Goal: Transaction & Acquisition: Purchase product/service

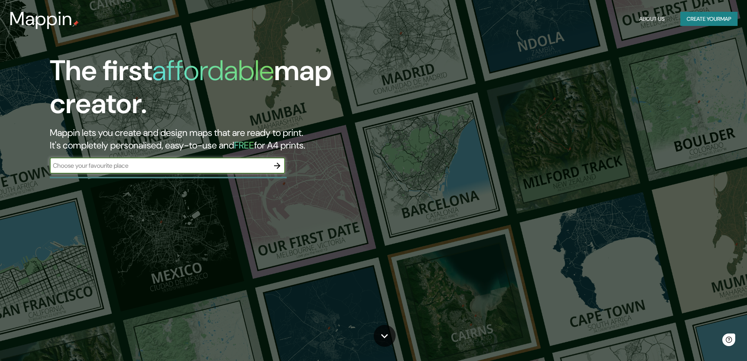
click at [182, 160] on div "​" at bounding box center [167, 166] width 235 height 16
click at [270, 165] on button "button" at bounding box center [277, 166] width 16 height 16
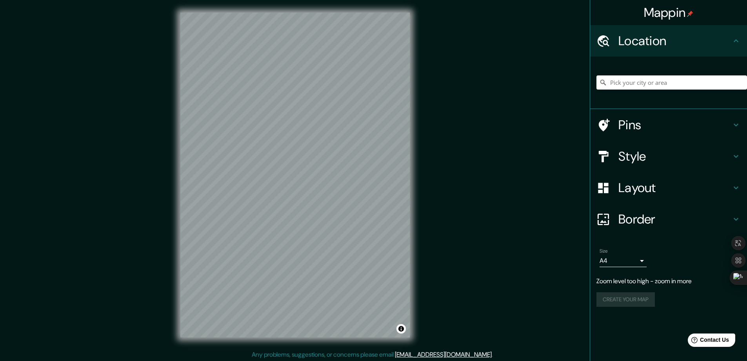
click at [417, 168] on div "© Mapbox © OpenStreetMap Improve this map" at bounding box center [295, 175] width 255 height 350
click at [315, 0] on html "Mappin Location Pins Style Layout Border Choose a border. Hint : you can make l…" at bounding box center [373, 180] width 747 height 361
click at [417, 17] on div "© Mapbox © OpenStreetMap Improve this map" at bounding box center [295, 175] width 255 height 350
click at [649, 162] on h4 "Style" at bounding box center [675, 156] width 113 height 16
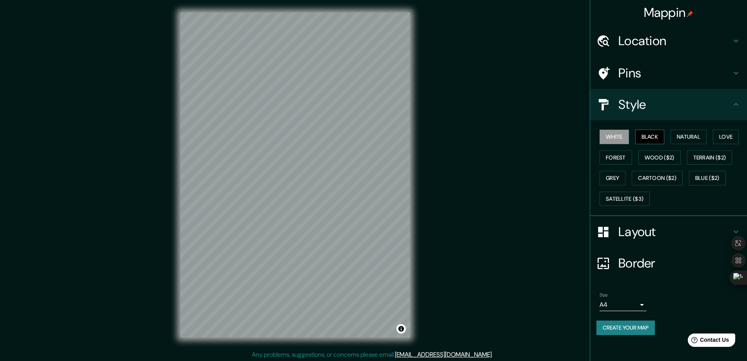
click at [646, 134] on button "Black" at bounding box center [649, 136] width 29 height 15
click at [682, 135] on button "Natural" at bounding box center [689, 136] width 36 height 15
click at [620, 132] on button "White" at bounding box center [614, 136] width 29 height 15
click at [725, 134] on button "Love" at bounding box center [726, 136] width 26 height 15
click at [614, 160] on button "Forest" at bounding box center [616, 157] width 33 height 15
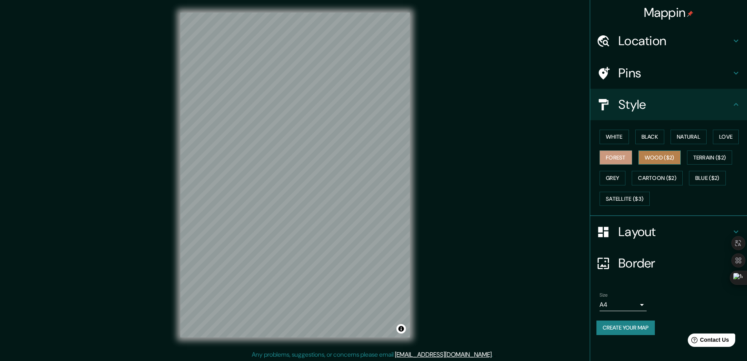
click at [653, 159] on button "Wood ($2)" at bounding box center [660, 157] width 42 height 15
click at [709, 159] on button "Terrain ($2)" at bounding box center [710, 157] width 46 height 15
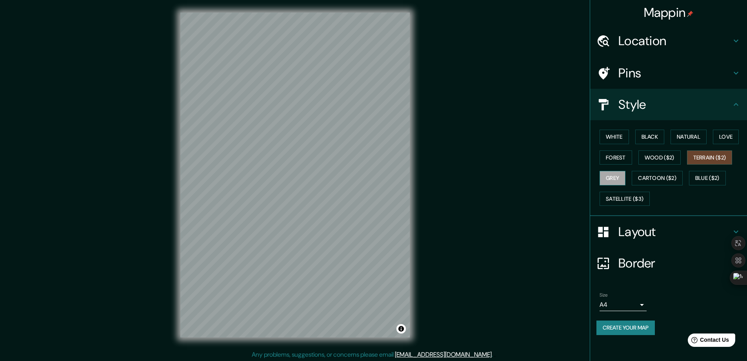
click at [615, 177] on button "Grey" at bounding box center [613, 178] width 26 height 15
click at [647, 175] on button "Cartoon ($2)" at bounding box center [657, 178] width 51 height 15
click at [723, 180] on button "Blue ($2)" at bounding box center [707, 178] width 37 height 15
click at [619, 200] on button "Satellite ($3)" at bounding box center [625, 198] width 50 height 15
click at [622, 183] on button "Grey" at bounding box center [613, 178] width 26 height 15
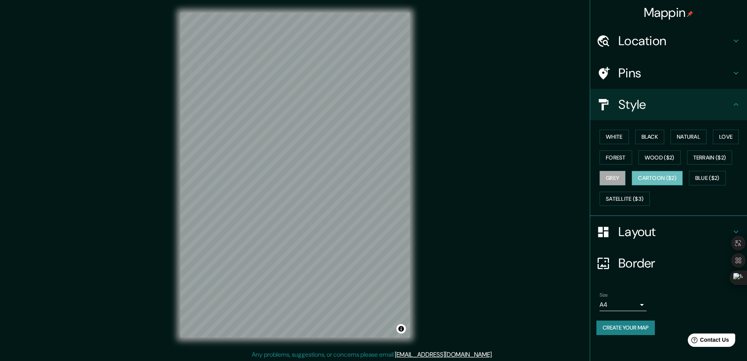
click at [646, 182] on button "Cartoon ($2)" at bounding box center [657, 178] width 51 height 15
click at [612, 140] on button "White" at bounding box center [614, 136] width 29 height 15
click at [635, 237] on h4 "Layout" at bounding box center [675, 232] width 113 height 16
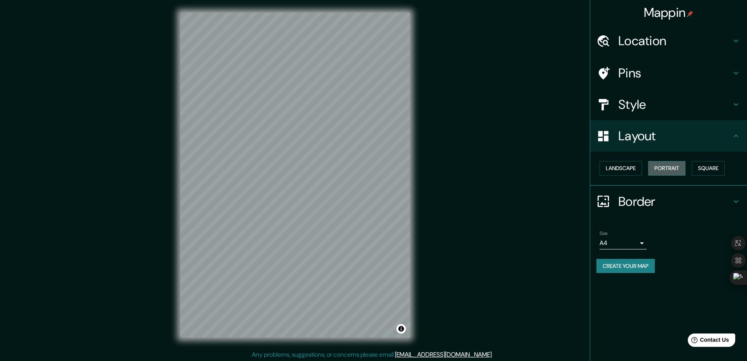
click at [656, 164] on button "Portrait" at bounding box center [666, 168] width 37 height 15
click at [618, 266] on button "Create your map" at bounding box center [626, 266] width 58 height 15
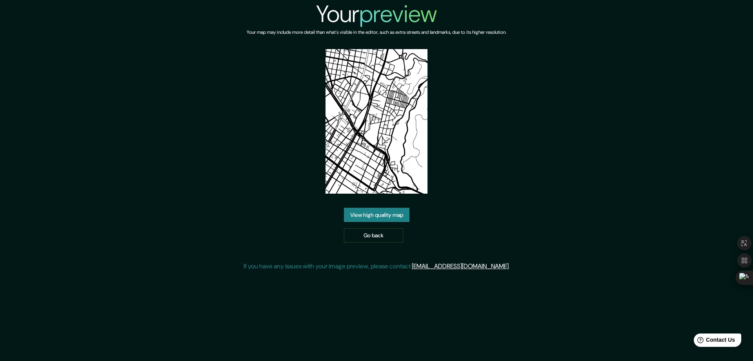
click at [404, 220] on link "View high quality map" at bounding box center [377, 215] width 66 height 15
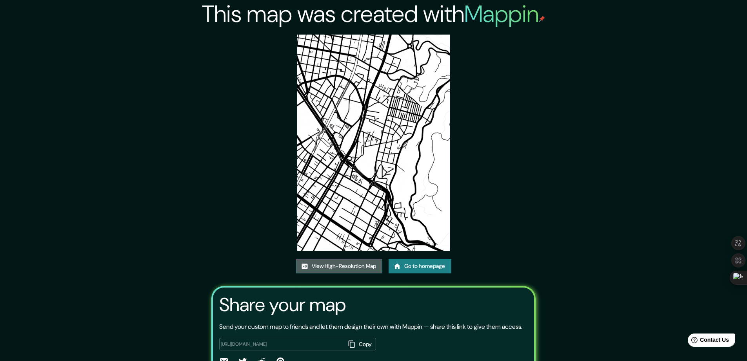
click at [367, 263] on link "View High-Resolution Map" at bounding box center [339, 266] width 86 height 15
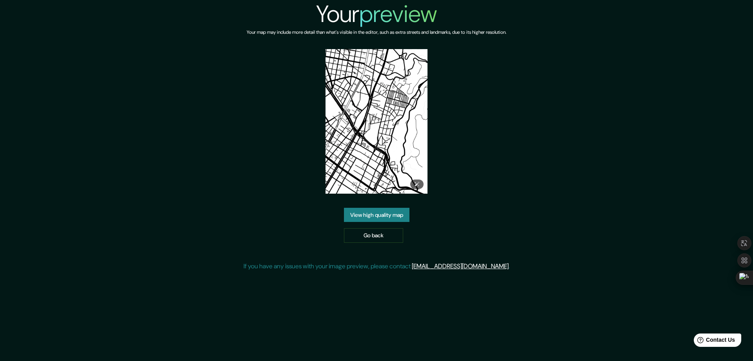
click at [382, 76] on img at bounding box center [377, 121] width 102 height 144
click at [393, 122] on img at bounding box center [377, 121] width 102 height 144
click at [395, 141] on img at bounding box center [377, 121] width 102 height 144
click at [417, 182] on icon at bounding box center [416, 183] width 5 height 5
